Goal: Use online tool/utility: Utilize a website feature to perform a specific function

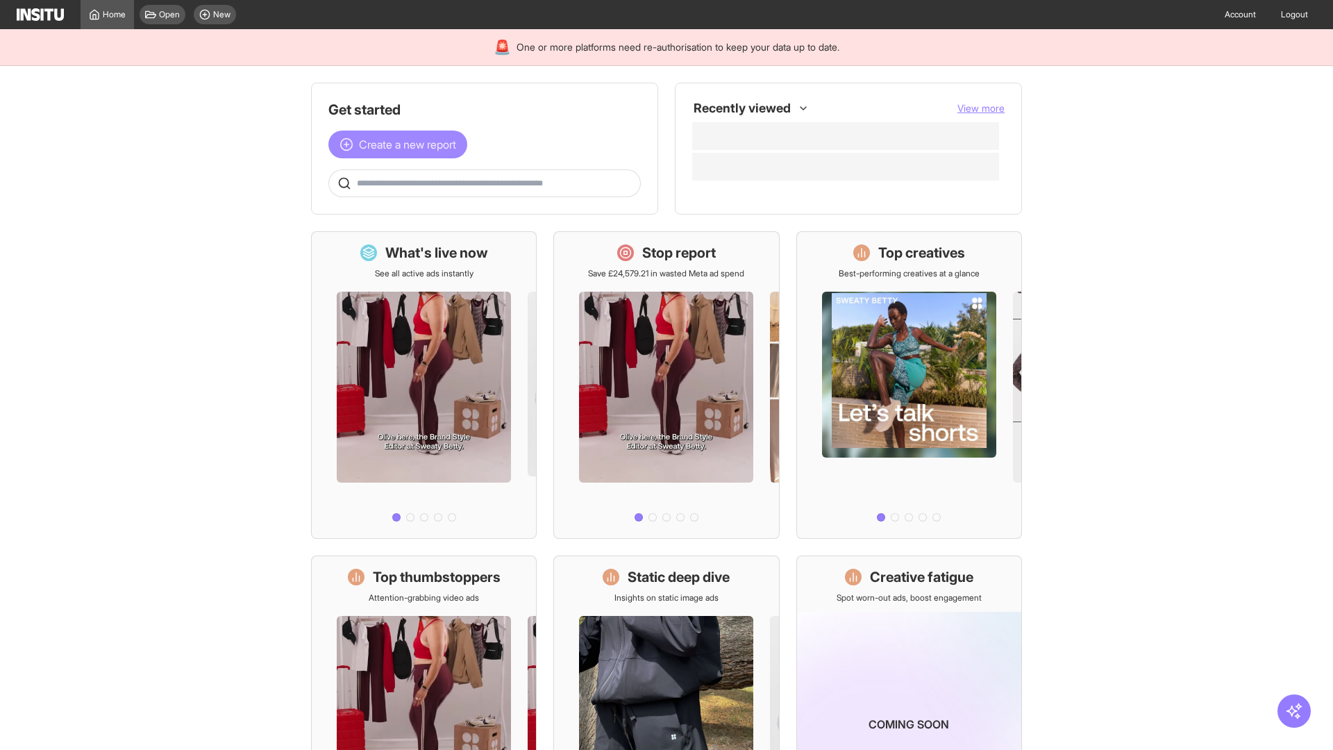
click at [401, 144] on span "Create a new report" at bounding box center [407, 144] width 97 height 17
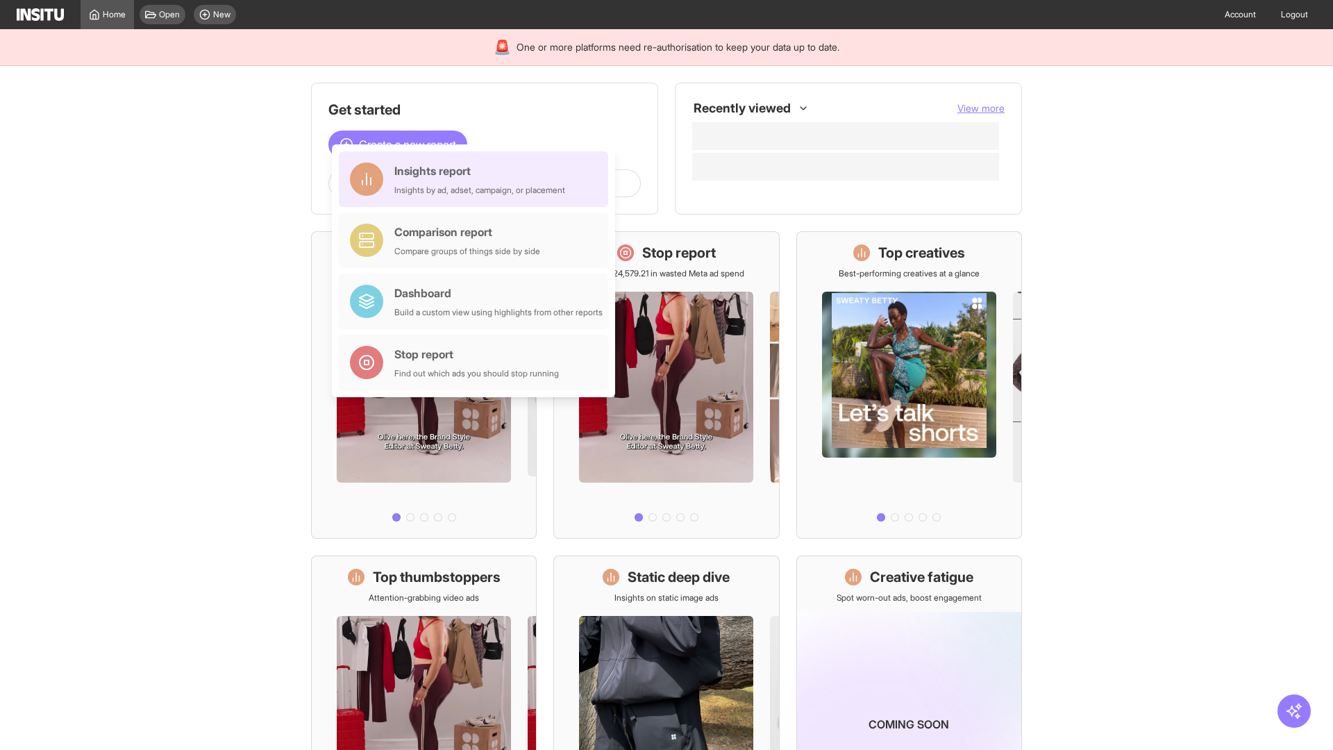
click at [477, 179] on div "Insights report Insights by ad, adset, campaign, or placement" at bounding box center [479, 178] width 171 height 33
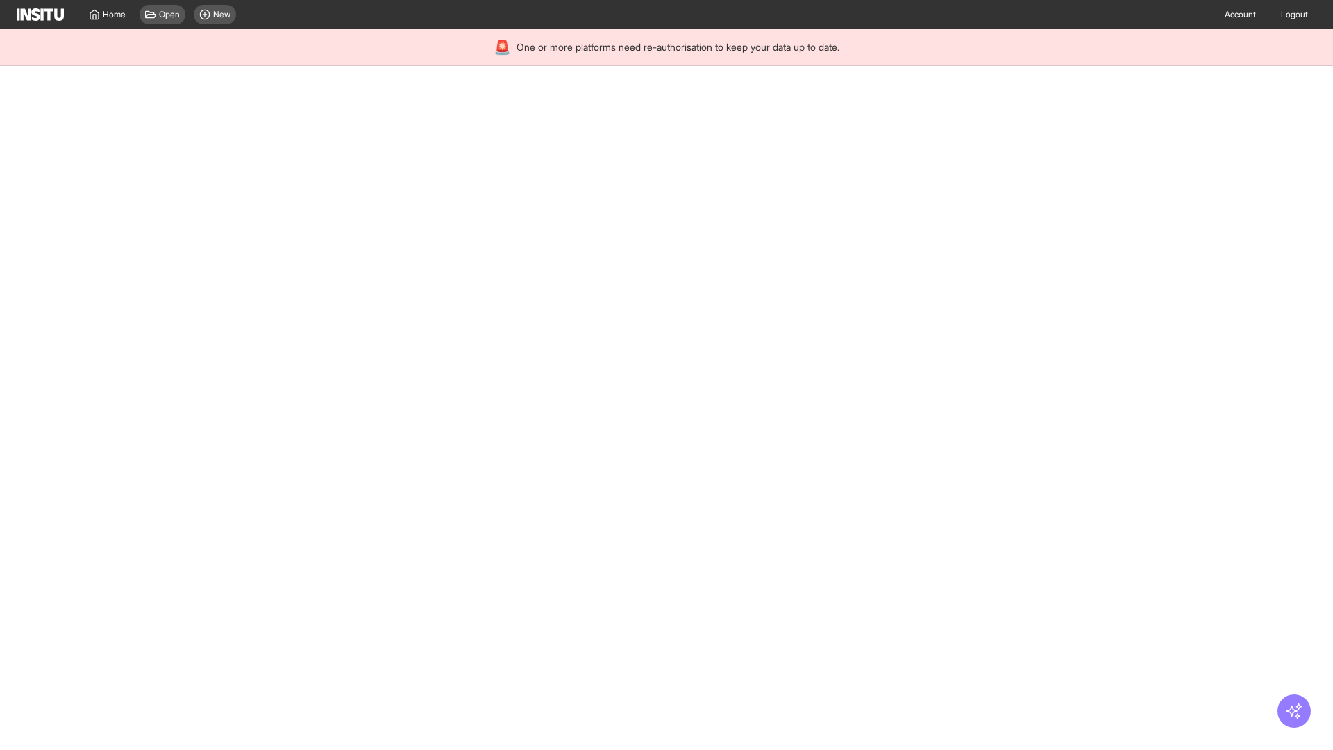
select select "**"
